Goal: Task Accomplishment & Management: Manage account settings

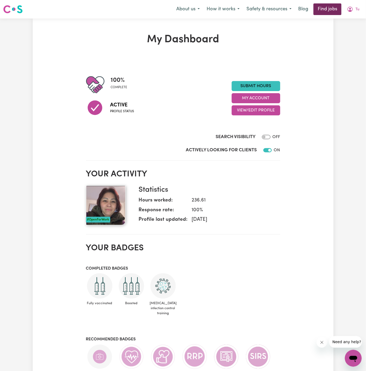
click at [324, 9] on link "Find jobs" at bounding box center [327, 9] width 28 height 12
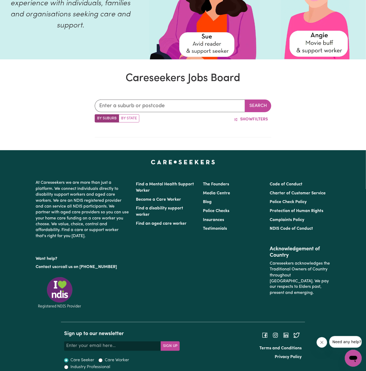
scroll to position [85, 0]
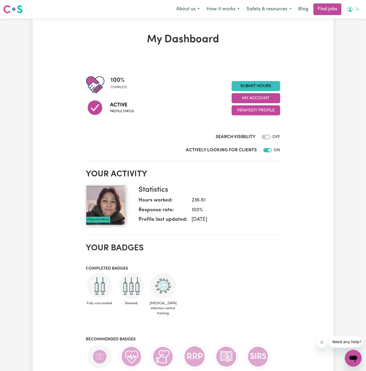
click at [362, 6] on button "Tu" at bounding box center [352, 9] width 19 height 11
click at [344, 40] on link "Logout" at bounding box center [342, 40] width 42 height 10
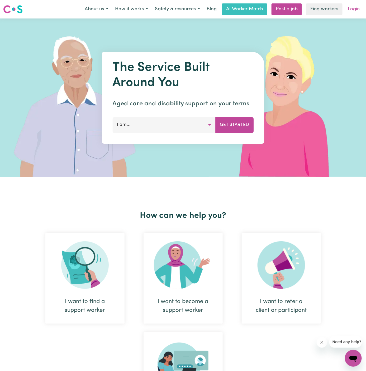
click at [356, 10] on link "Login" at bounding box center [354, 9] width 18 height 12
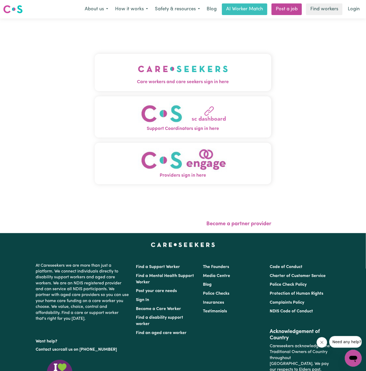
click at [165, 70] on img "Care workers and care seekers sign in here" at bounding box center [183, 69] width 90 height 20
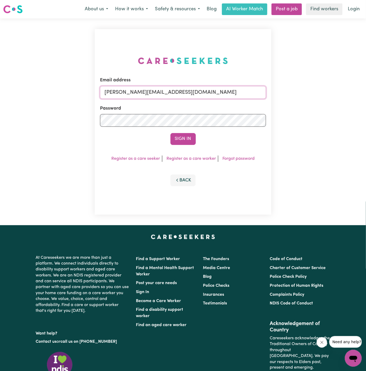
click at [197, 92] on input "dyan@careseekers.com.au" at bounding box center [183, 92] width 166 height 13
drag, startPoint x: 131, startPoint y: 91, endPoint x: 430, endPoint y: 90, distance: 299.9
click at [366, 90] on html "Menu About us How it works Safety & resources Blog AI Worker Match Post a job F…" at bounding box center [183, 226] width 366 height 452
type input "superuser~HarryNurmiELS@careseekers.com.au"
click at [178, 133] on form "Email address superuser~HarryNurmiELS@careseekers.com.au Password Sign In" at bounding box center [183, 111] width 166 height 68
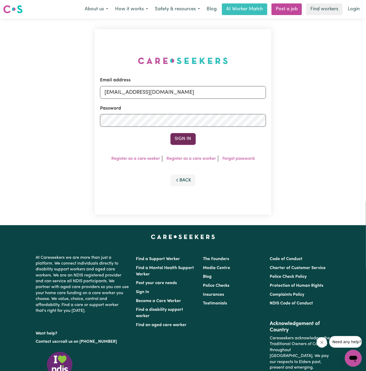
click at [185, 136] on button "Sign In" at bounding box center [182, 139] width 25 height 12
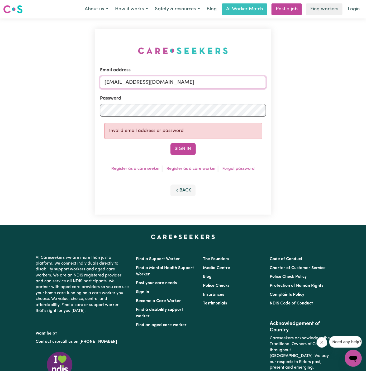
click at [229, 80] on input "superuser~HarryNurmiELS@careseekers.com.au" at bounding box center [183, 82] width 166 height 13
drag, startPoint x: 229, startPoint y: 81, endPoint x: 132, endPoint y: 82, distance: 97.9
click at [132, 82] on input "superuser~HarryNurmiELS@careseekers.com.au" at bounding box center [183, 82] width 166 height 13
click at [170, 143] on button "Sign In" at bounding box center [182, 149] width 25 height 12
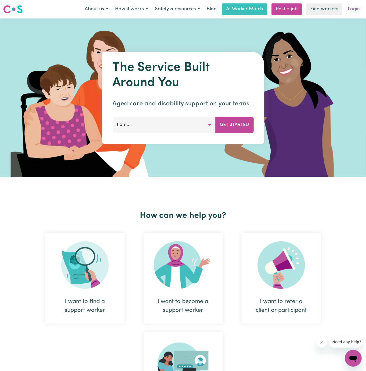
click at [358, 5] on link "Login" at bounding box center [354, 9] width 18 height 12
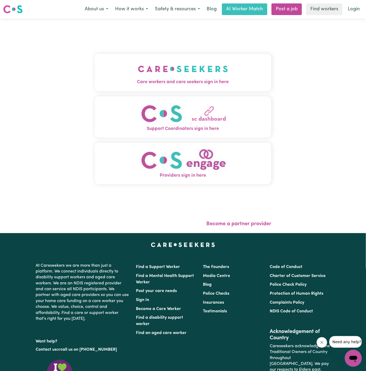
click at [170, 66] on img "Care workers and care seekers sign in here" at bounding box center [183, 69] width 90 height 20
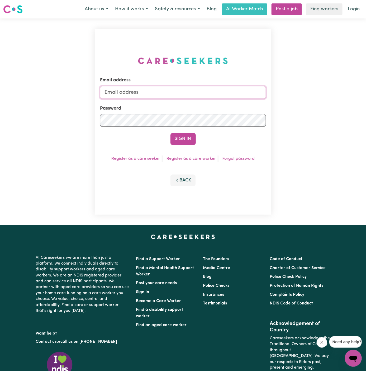
type input "dyan@careseekers.com.au"
click at [190, 136] on button "Sign In" at bounding box center [182, 139] width 25 height 12
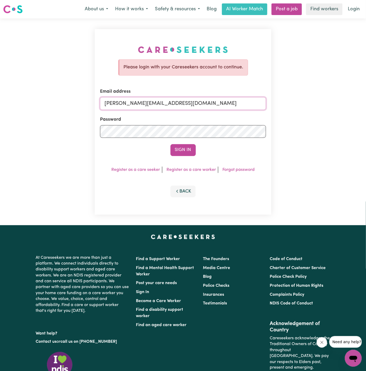
click at [130, 101] on input "dyan@careseekers.com.au" at bounding box center [183, 103] width 166 height 13
drag, startPoint x: 132, startPoint y: 103, endPoint x: 296, endPoint y: 112, distance: 164.3
click at [296, 112] on div "Please login with your Careseekers account to continue. Email address superuser…" at bounding box center [183, 121] width 366 height 207
type input "superuser~HarryNurmiELS@careseekers.com.au"
click at [170, 144] on button "Sign In" at bounding box center [182, 150] width 25 height 12
